Goal: Task Accomplishment & Management: Use online tool/utility

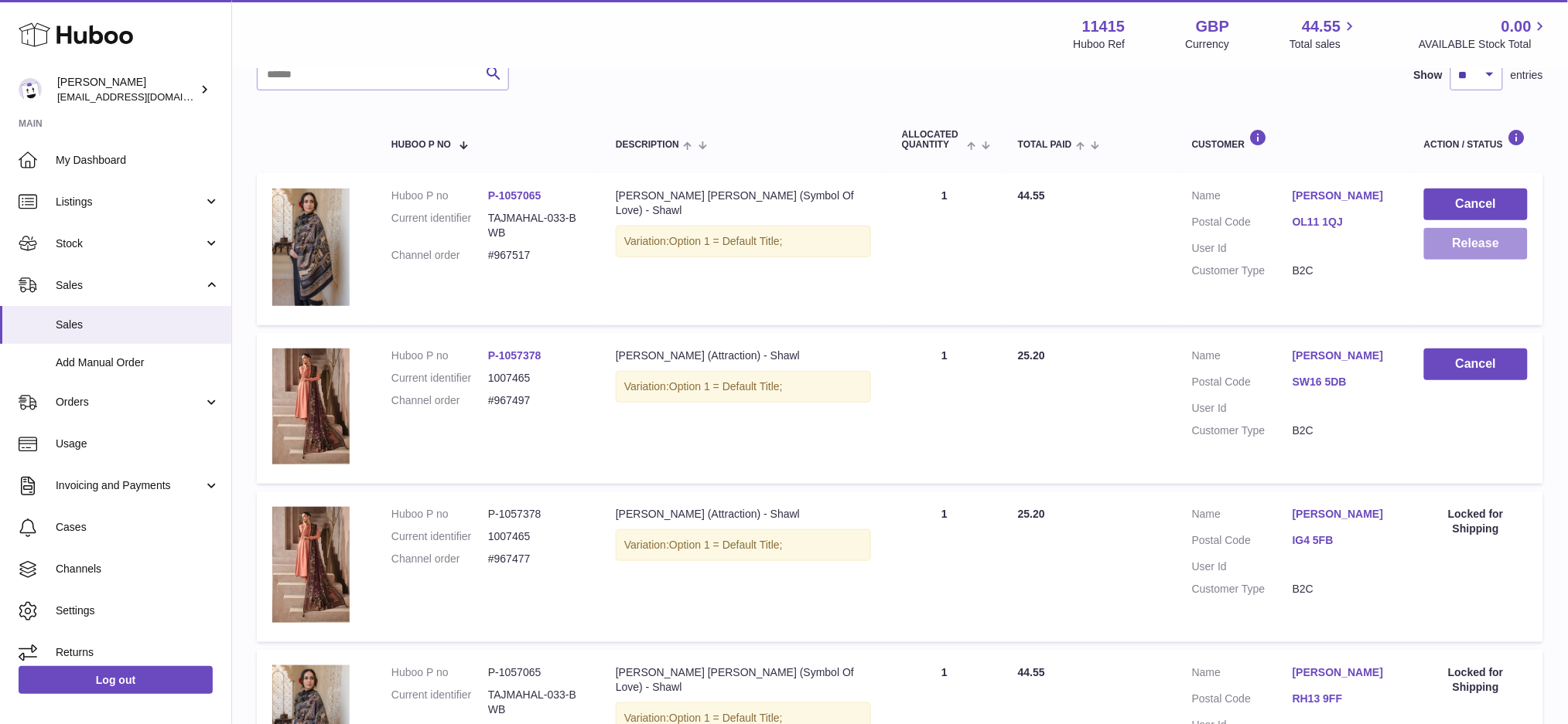
click at [1452, 252] on button "Release" at bounding box center [1476, 244] width 104 height 32
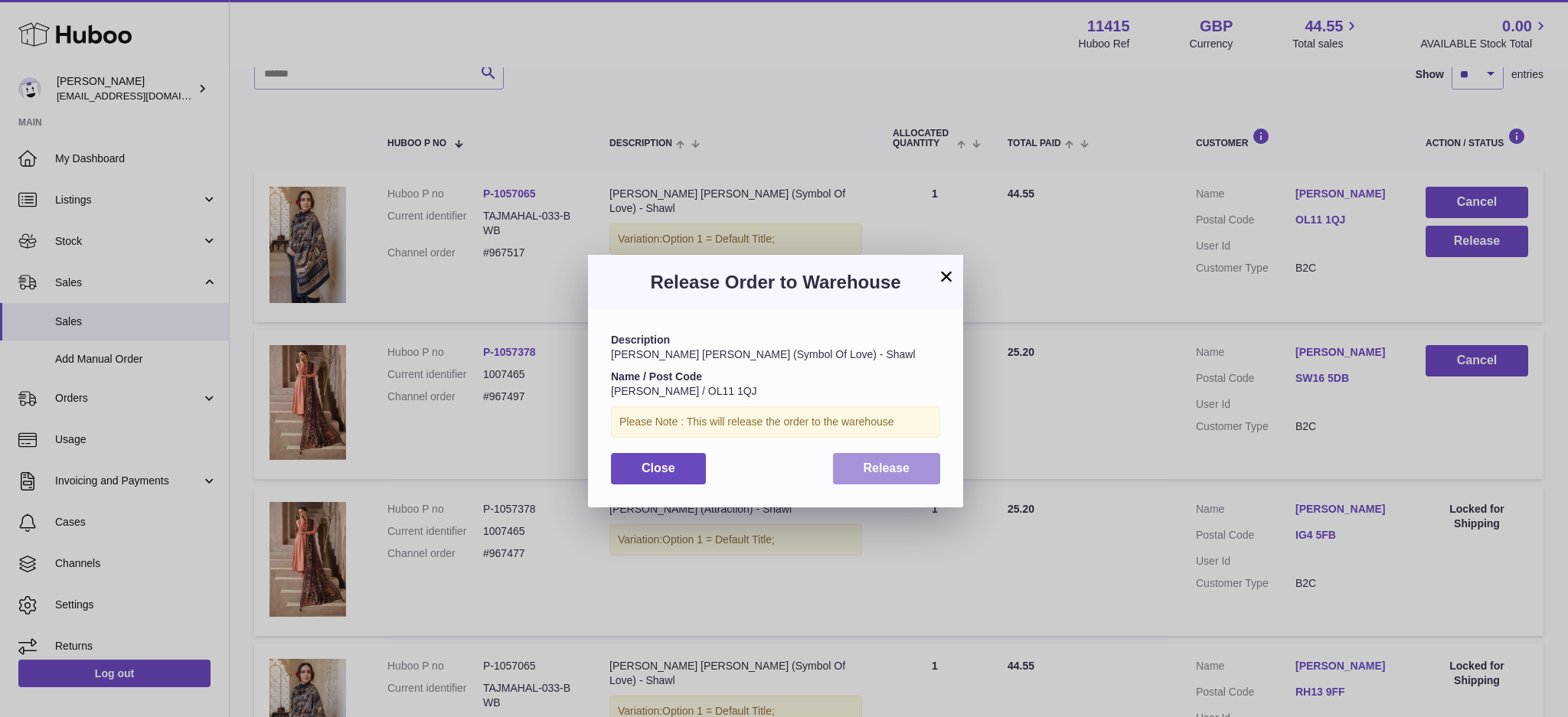
click at [919, 457] on button "Release" at bounding box center [887, 468] width 108 height 32
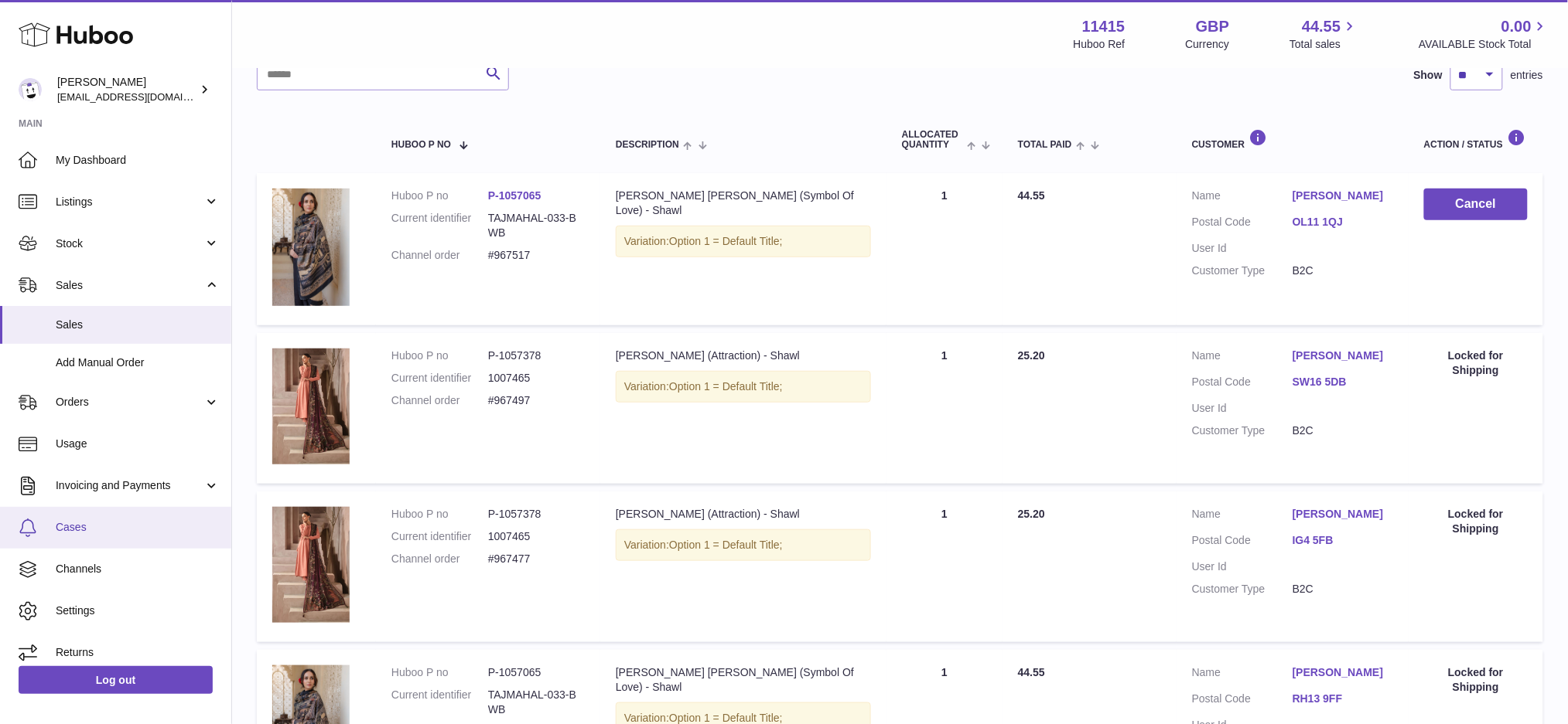
click at [106, 533] on span "Cases" at bounding box center [137, 528] width 164 height 15
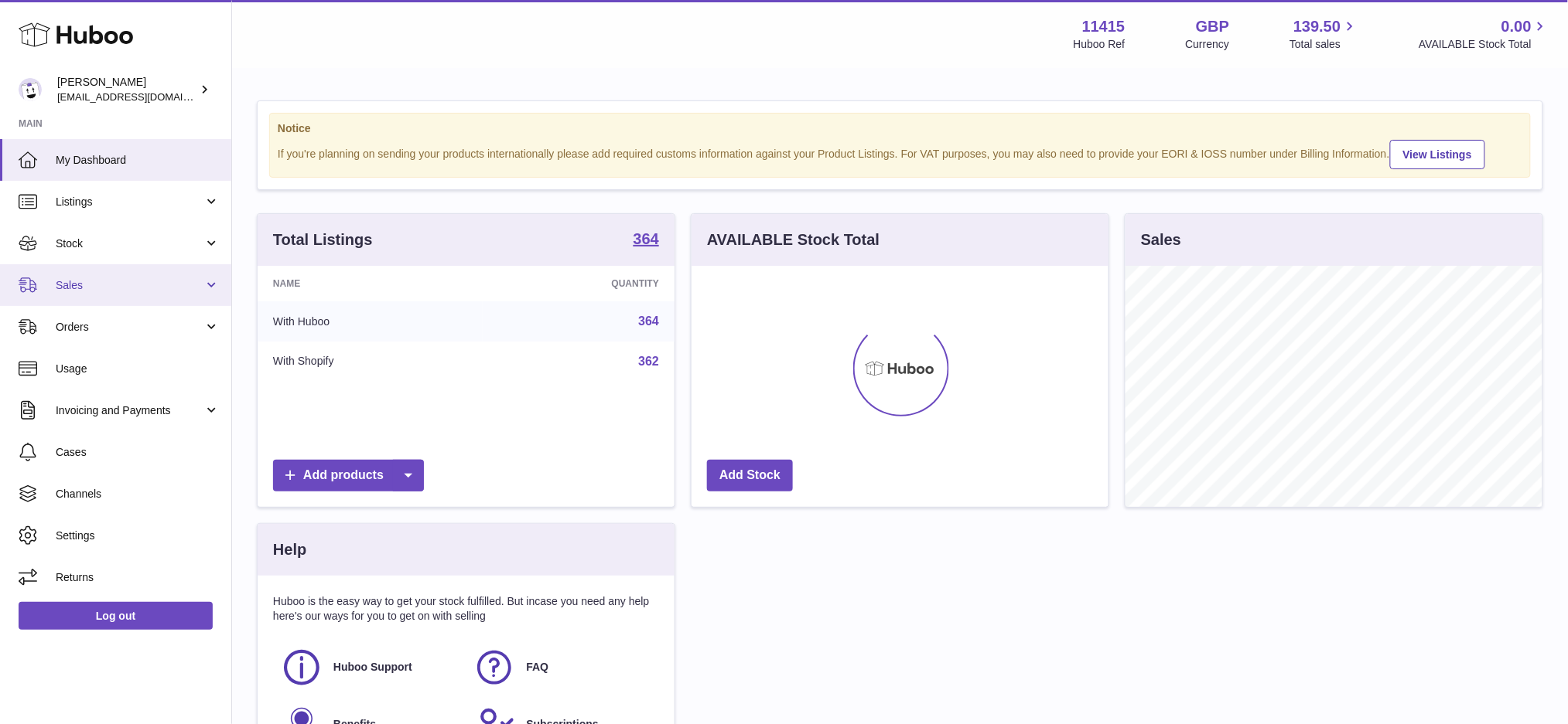
scroll to position [240, 417]
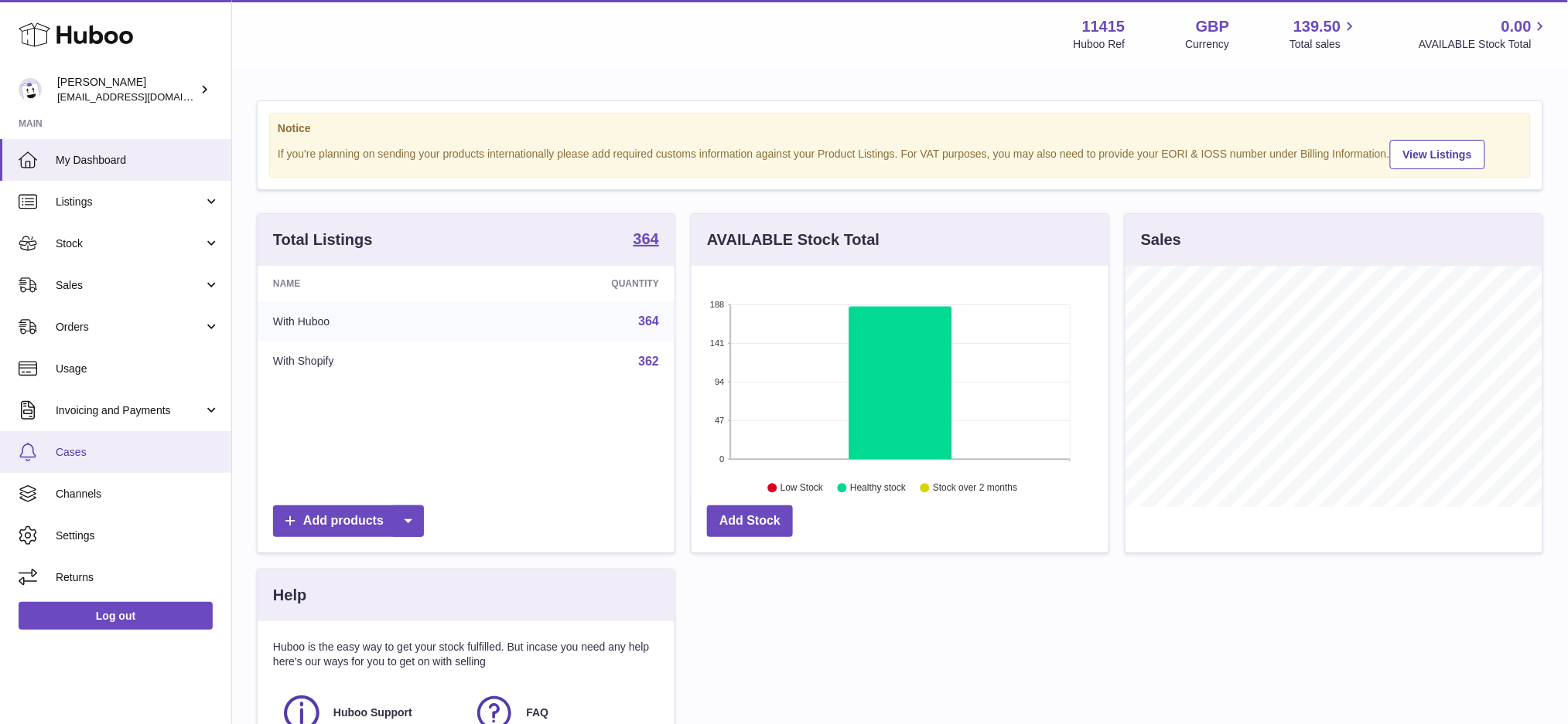
click at [76, 457] on span "Cases" at bounding box center [137, 453] width 164 height 15
